Goal: Transaction & Acquisition: Subscribe to service/newsletter

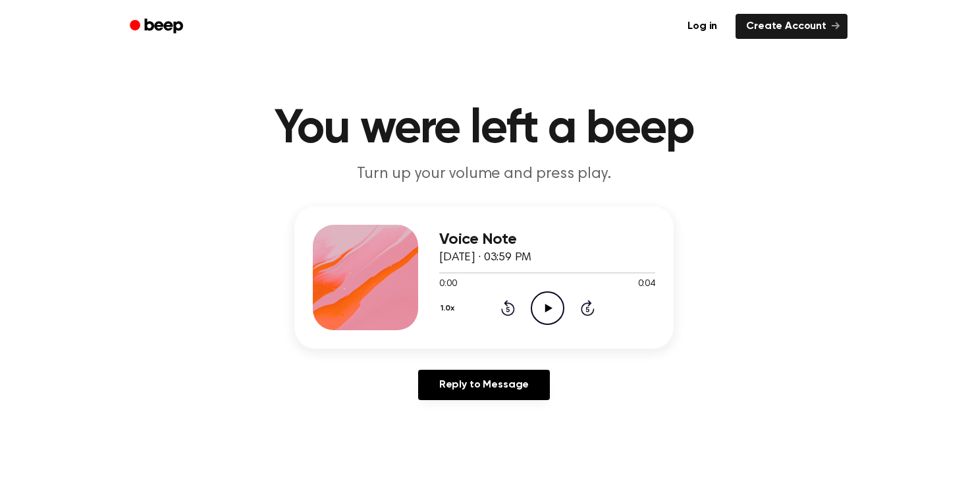
click at [553, 310] on icon "Play Audio" at bounding box center [548, 308] width 34 height 34
click at [551, 314] on icon "Play Audio" at bounding box center [548, 308] width 34 height 34
click at [772, 34] on link "Create Account" at bounding box center [792, 26] width 112 height 25
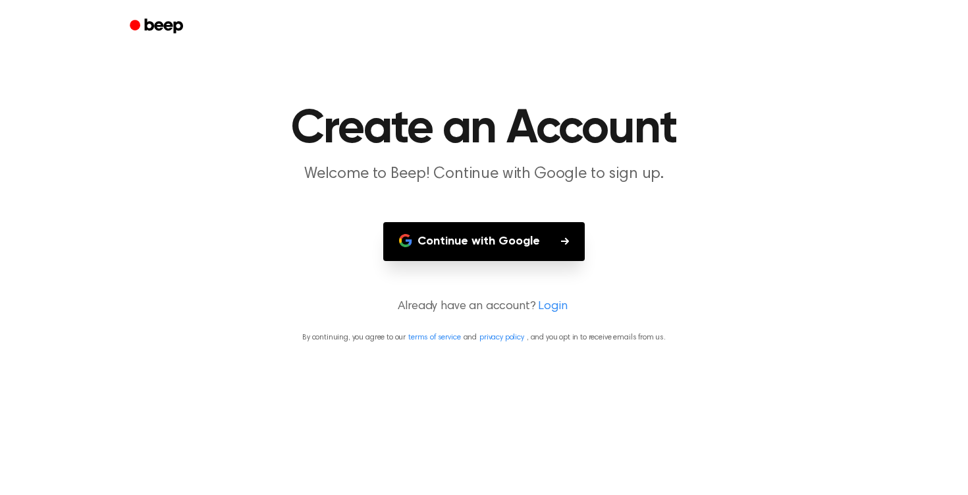
click at [517, 252] on button "Continue with Google" at bounding box center [484, 241] width 202 height 39
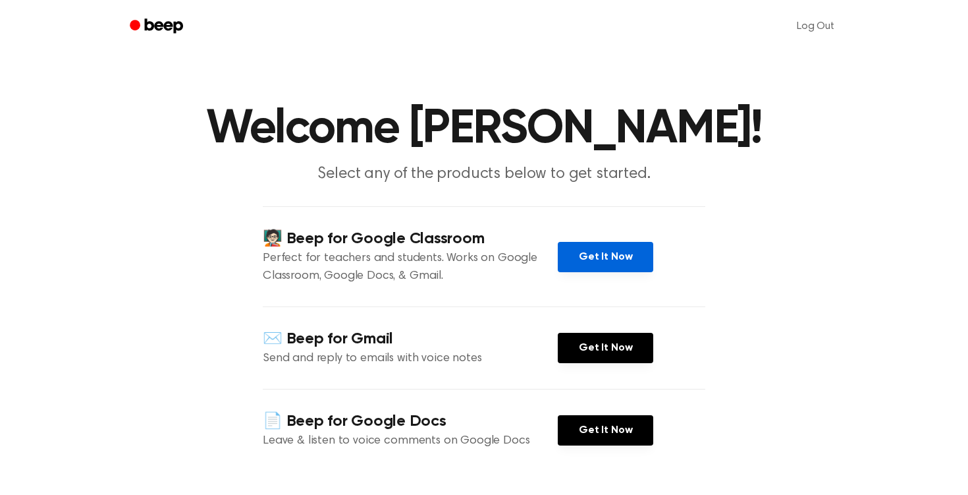
click at [589, 252] on link "Get It Now" at bounding box center [605, 257] width 95 height 30
